Goal: Task Accomplishment & Management: Use online tool/utility

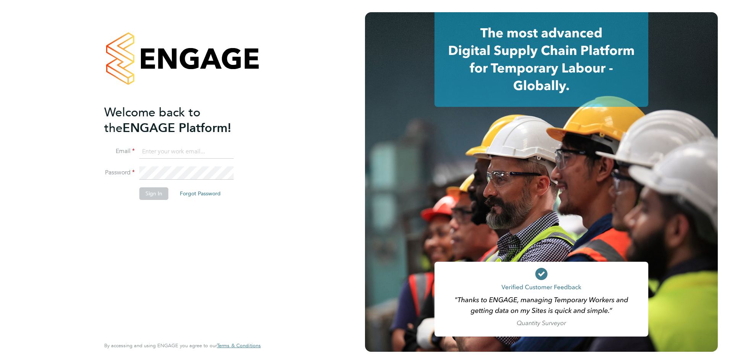
type input "casey.manton@magnussearch.com"
click at [150, 194] on button "Sign In" at bounding box center [153, 193] width 29 height 12
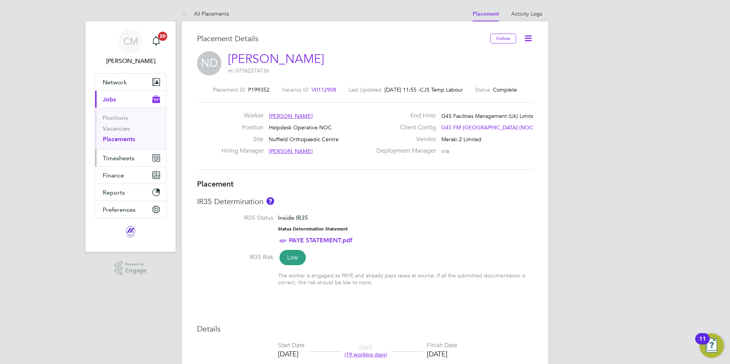
click at [122, 157] on span "Timesheets" at bounding box center [119, 158] width 32 height 7
click at [118, 159] on span "Timesheets" at bounding box center [119, 158] width 32 height 7
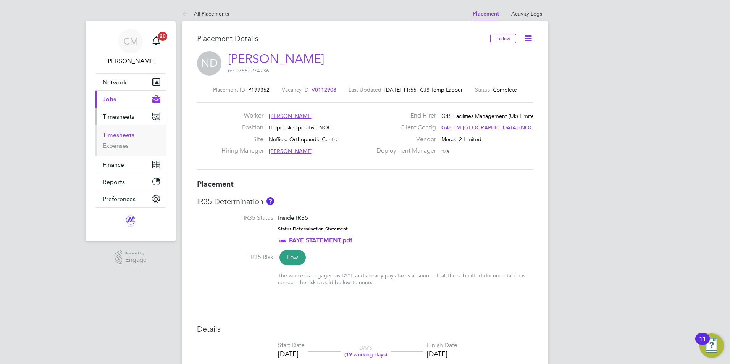
click at [121, 132] on link "Timesheets" at bounding box center [119, 134] width 32 height 7
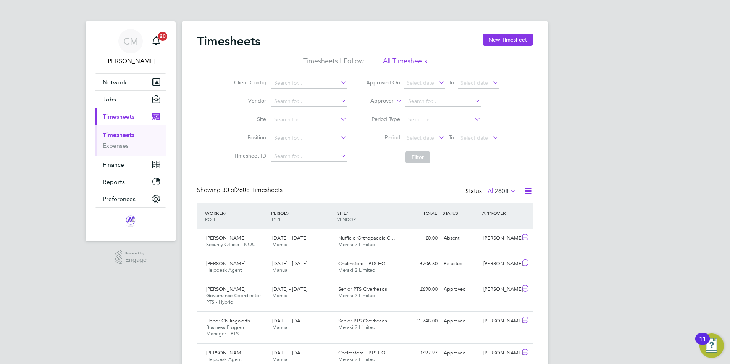
click at [509, 191] on icon at bounding box center [509, 191] width 0 height 11
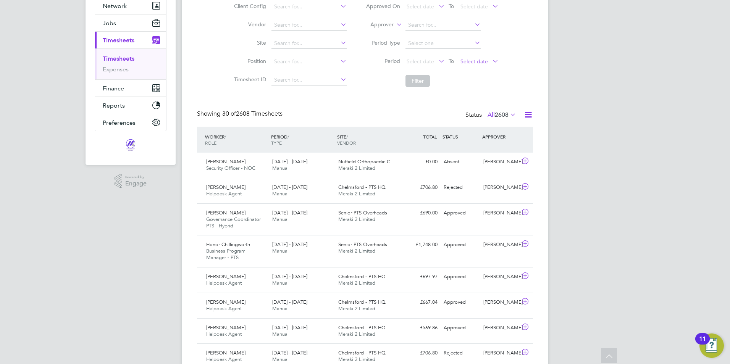
click at [473, 61] on span "Select date" at bounding box center [473, 61] width 27 height 7
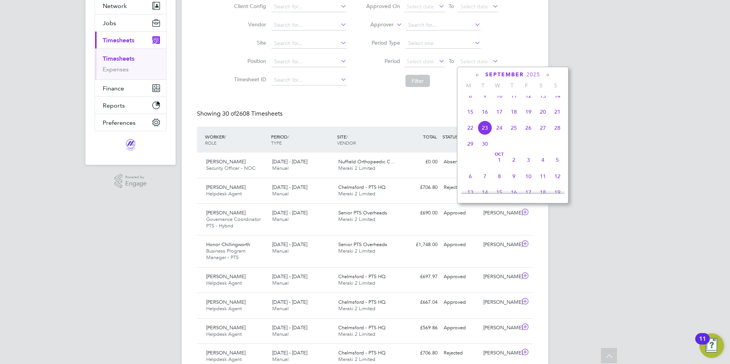
click at [557, 115] on span "21" at bounding box center [557, 112] width 15 height 15
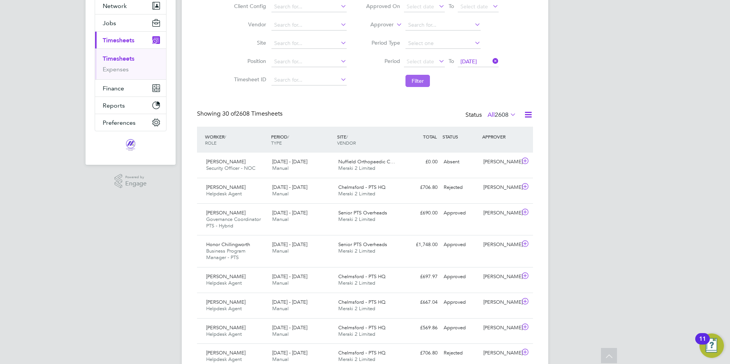
click at [414, 80] on button "Filter" at bounding box center [418, 81] width 24 height 12
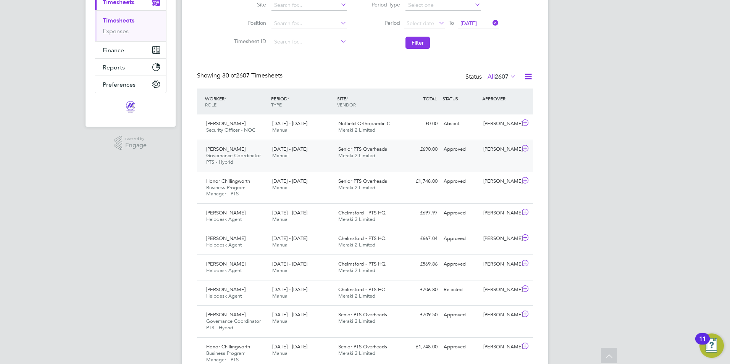
click at [449, 147] on div "Approved" at bounding box center [461, 149] width 40 height 13
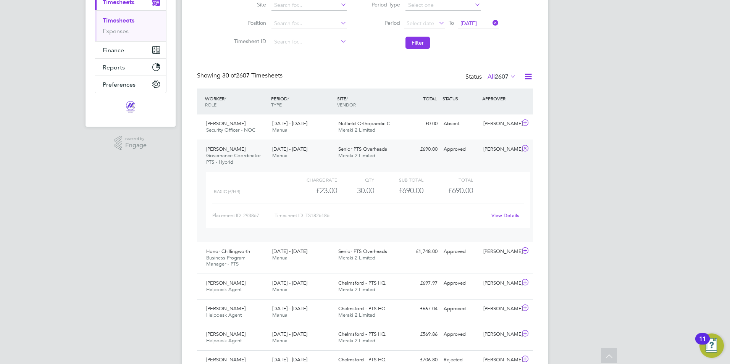
click at [238, 148] on span "[PERSON_NAME]" at bounding box center [225, 149] width 39 height 6
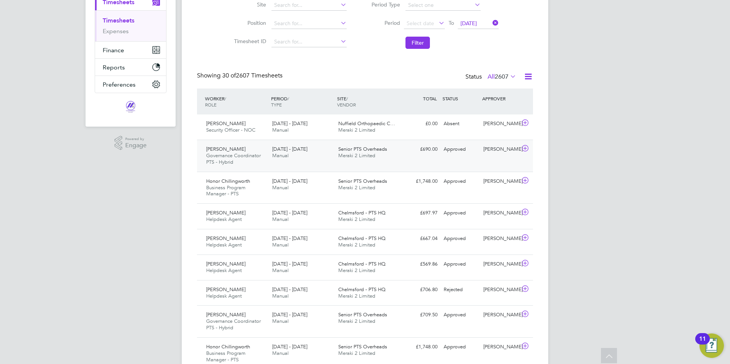
click at [238, 148] on span "[PERSON_NAME]" at bounding box center [225, 149] width 39 height 6
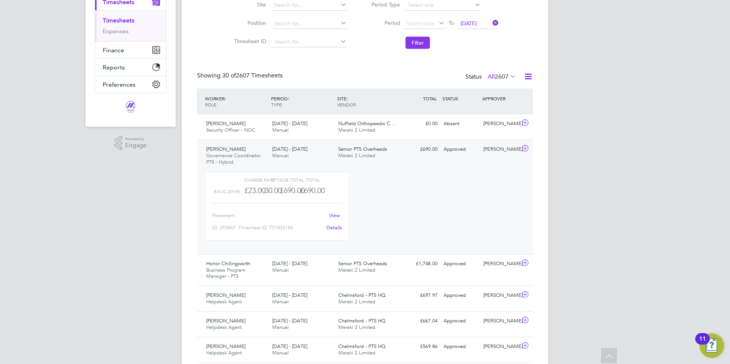
scroll to position [13, 74]
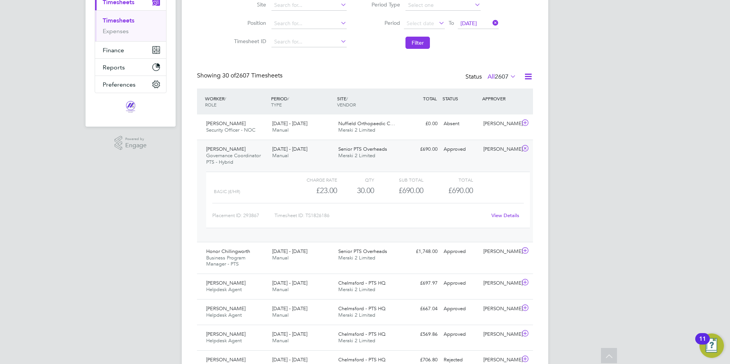
click at [511, 217] on link "View Details" at bounding box center [505, 215] width 28 height 6
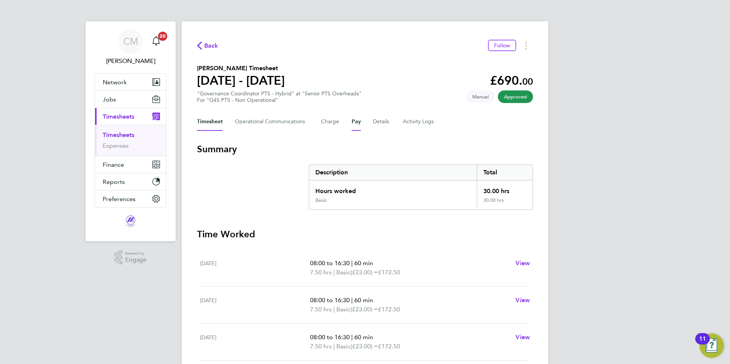
click at [357, 122] on button "Pay" at bounding box center [356, 122] width 9 height 18
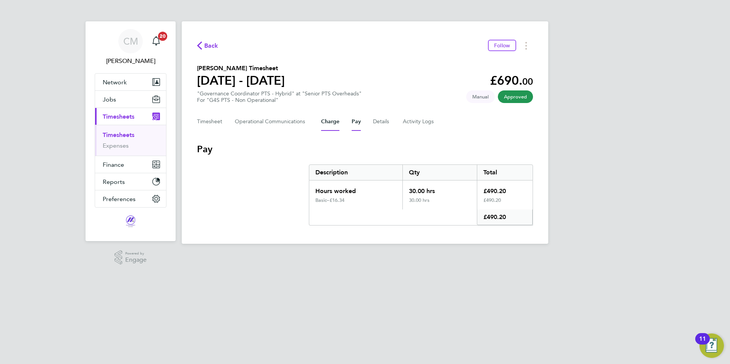
click at [330, 122] on button "Charge" at bounding box center [330, 122] width 18 height 18
click at [204, 44] on span "Back" at bounding box center [207, 45] width 21 height 7
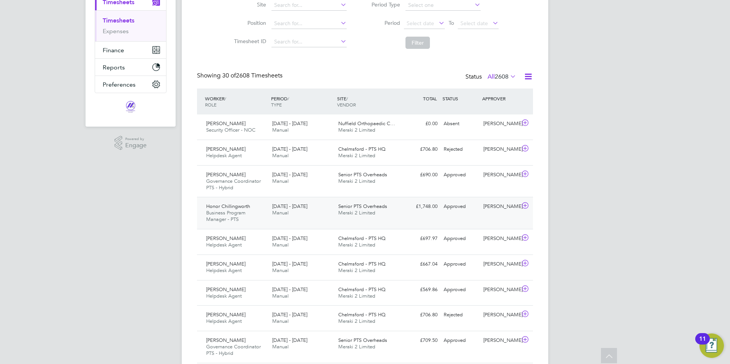
click at [242, 207] on span "Honor Chillingworth" at bounding box center [228, 206] width 44 height 6
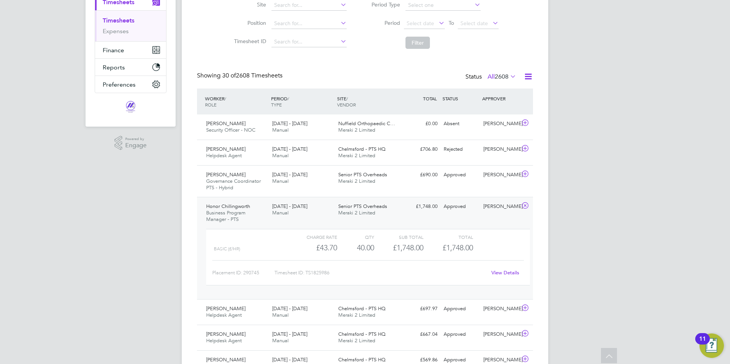
click at [243, 205] on span "Honor Chillingworth" at bounding box center [228, 206] width 44 height 6
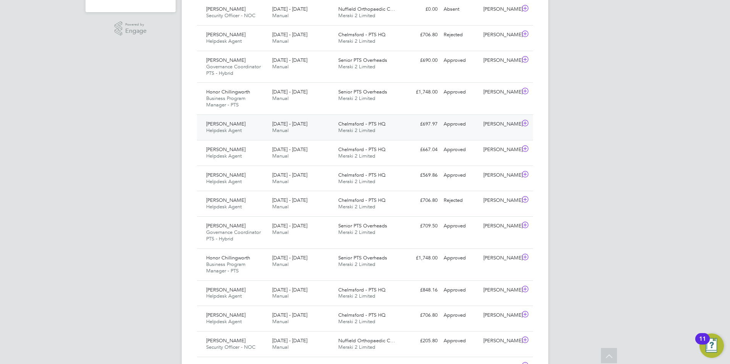
click at [231, 122] on span "[PERSON_NAME]" at bounding box center [225, 124] width 39 height 6
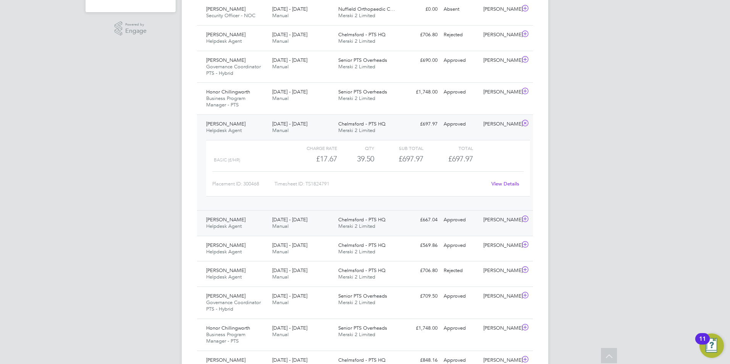
click at [241, 221] on span "[PERSON_NAME]" at bounding box center [225, 220] width 39 height 6
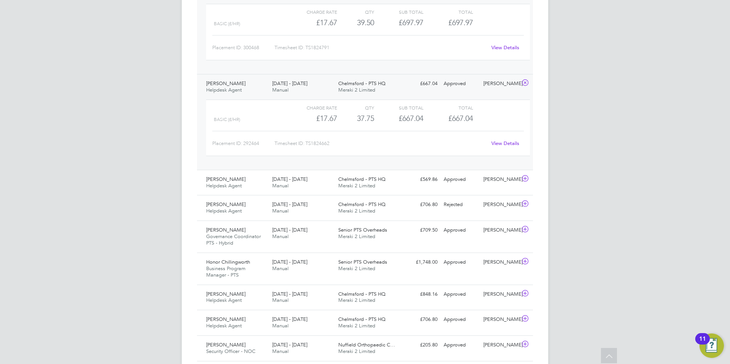
scroll to position [382, 0]
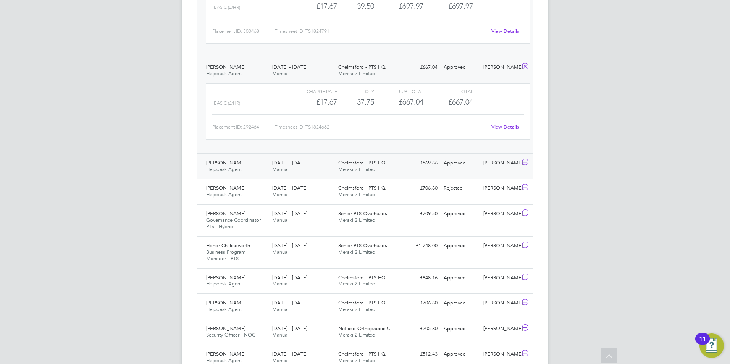
click at [229, 161] on span "[PERSON_NAME]" at bounding box center [225, 163] width 39 height 6
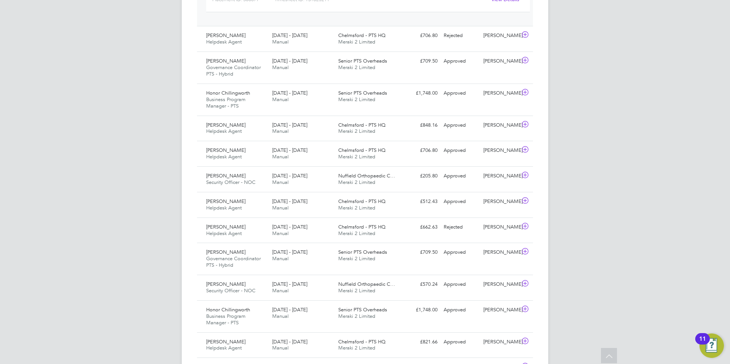
scroll to position [611, 0]
